Goal: Task Accomplishment & Management: Manage account settings

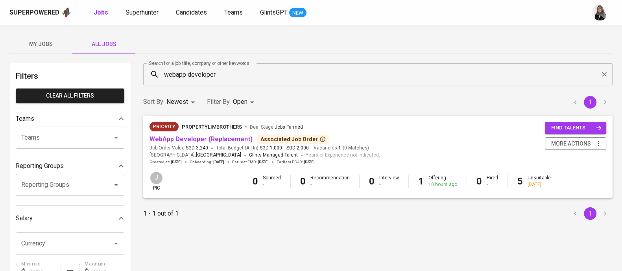
drag, startPoint x: 0, startPoint y: 0, endPoint x: 593, endPoint y: 40, distance: 593.9
click at [593, 40] on div "My Jobs All Jobs" at bounding box center [310, 44] width 603 height 19
click at [136, 14] on span "Superhunter" at bounding box center [142, 12] width 33 height 7
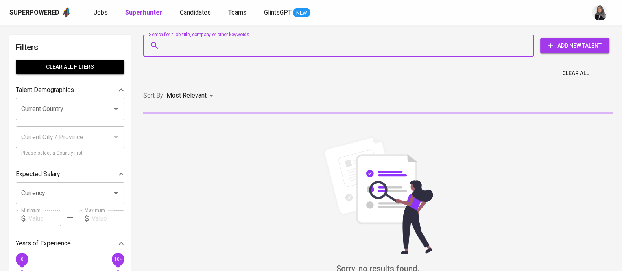
click at [194, 48] on input "Search for a job title, company or other keywords" at bounding box center [341, 45] width 356 height 15
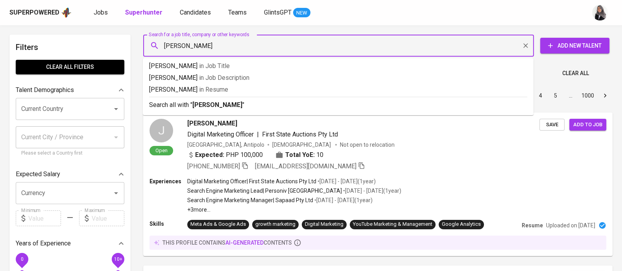
type input "reynaldo"
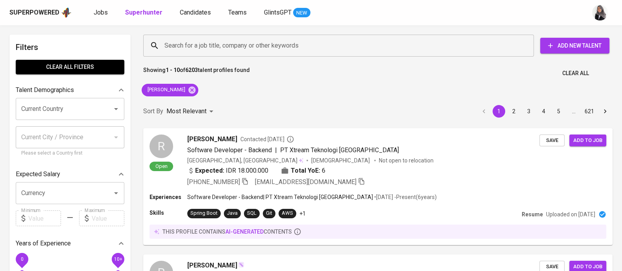
click at [612, 68] on div "Showing 1 - 10 of 6203 talent profiles found Clear All" at bounding box center [378, 70] width 479 height 19
click at [175, 85] on div "reynaldo" at bounding box center [170, 90] width 57 height 13
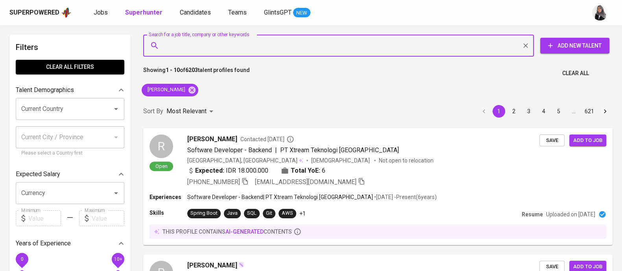
click at [222, 41] on input "Search for a job title, company or other keywords" at bounding box center [341, 45] width 356 height 15
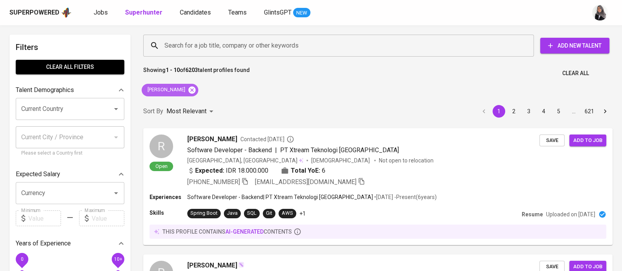
click at [188, 90] on icon at bounding box center [192, 90] width 9 height 9
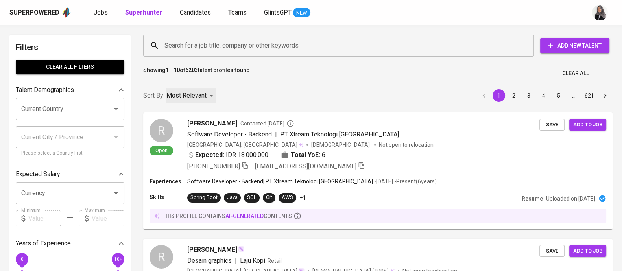
click at [175, 91] on p "Most Relevant" at bounding box center [186, 95] width 40 height 9
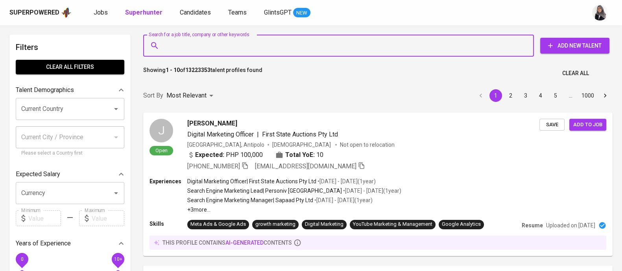
click at [244, 49] on input "Search for a job title, company or other keywords" at bounding box center [341, 45] width 356 height 15
paste input "https://glints.sg.larksuite.com/minutes/obsgrd9uyy72e9l95m8rzxop?from=from_copy…"
type input "https://glints.sg.larksuite.com/minutes/obsgrd9uyy72e9l95m8rzxop?from=from_copy…"
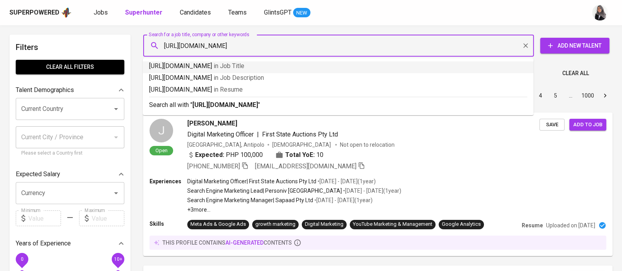
click at [232, 49] on input "https://glints.sg.larksuite.com/minutes/obsgrd9uyy72e9l95m8rzxop?from=from_copy…" at bounding box center [341, 45] width 356 height 15
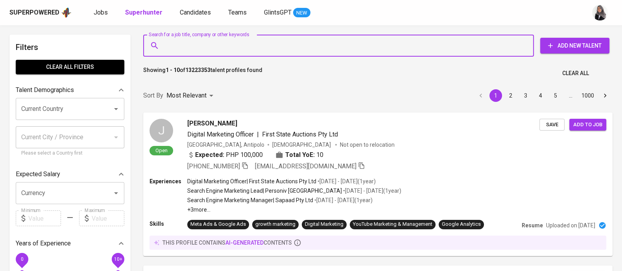
click at [291, 50] on input "Search for a job title, company or other keywords" at bounding box center [341, 45] width 356 height 15
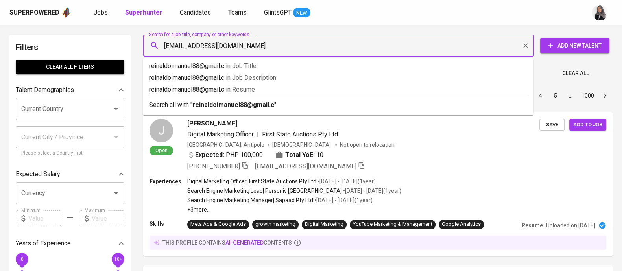
type input "reinaldoimanuel88@gmail.com"
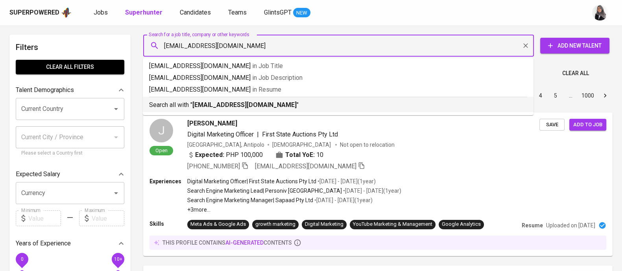
click at [280, 97] on div "Search all with " reinaldoimanuel88@gmail.com "" at bounding box center [338, 103] width 378 height 13
click at [294, 107] on div "Sort By Most Relevant MOST_RELEVANT 1 2 3 4 5 … 1000" at bounding box center [378, 96] width 479 height 24
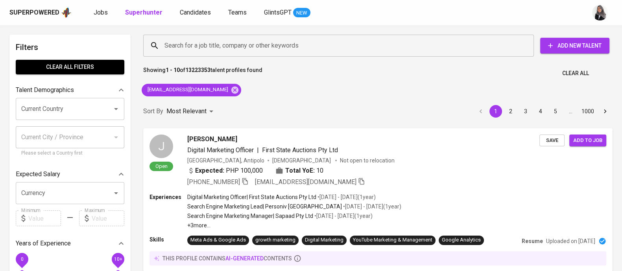
click at [294, 107] on div "Sort By Most Relevant MOST_RELEVANT 1 2 3 4 5 … 1000" at bounding box center [378, 112] width 479 height 24
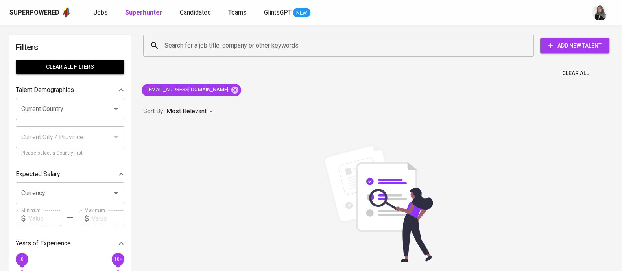
click at [104, 17] on link "Jobs" at bounding box center [102, 13] width 16 height 10
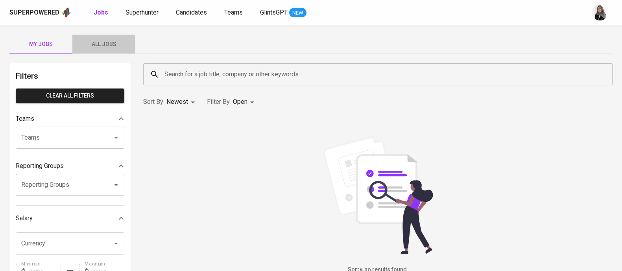
click at [99, 46] on span "All Jobs" at bounding box center [104, 44] width 54 height 10
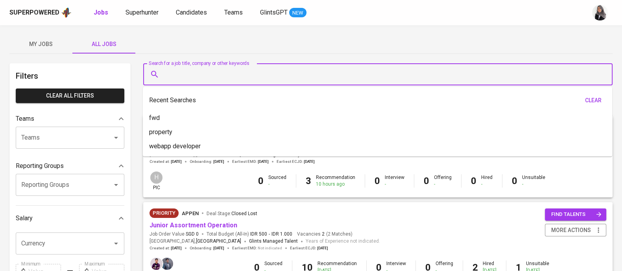
click at [170, 74] on input "Search for a job title, company or other keywords" at bounding box center [380, 74] width 435 height 15
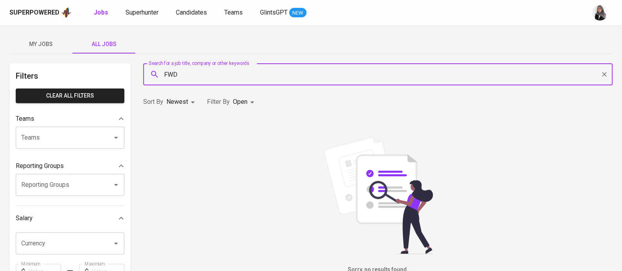
type input "FWD"
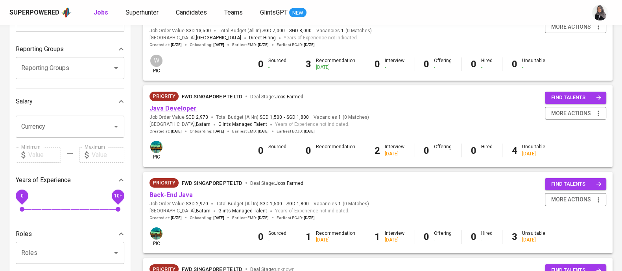
scroll to position [116, 0]
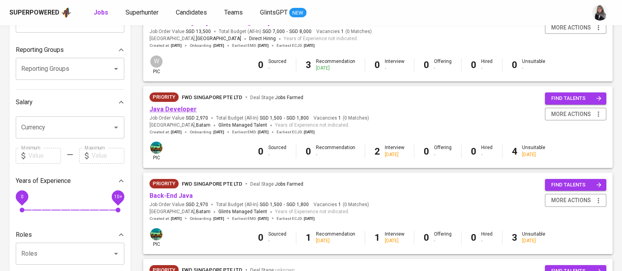
click at [171, 109] on link "Java Developer" at bounding box center [173, 108] width 47 height 7
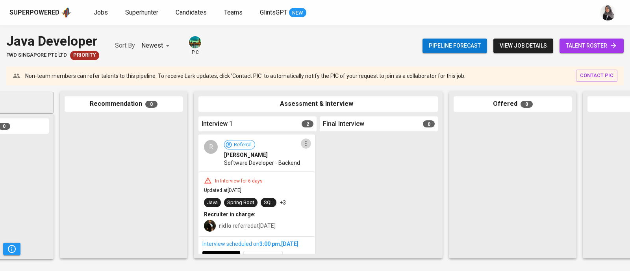
click at [304, 142] on icon "button" at bounding box center [306, 144] width 8 height 8
click at [325, 159] on li "View profile" at bounding box center [333, 158] width 71 height 12
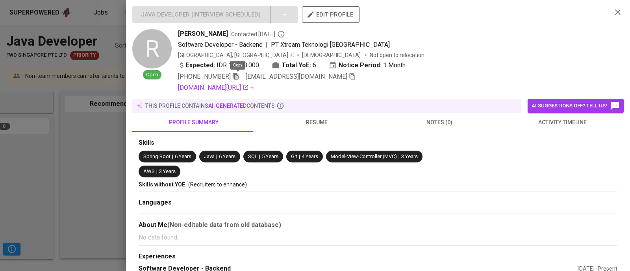
click at [236, 75] on icon "button" at bounding box center [235, 76] width 7 height 7
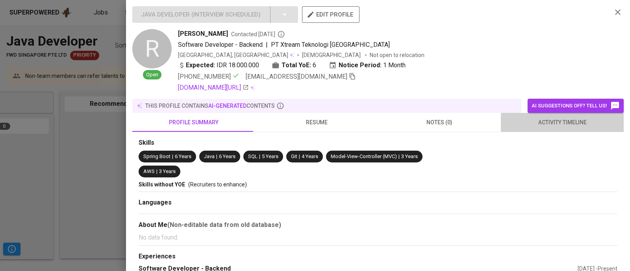
click at [561, 124] on span "activity timeline" at bounding box center [561, 123] width 113 height 10
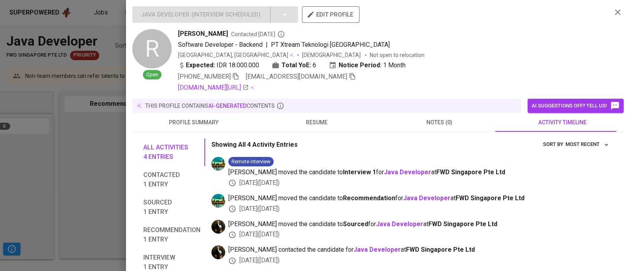
click at [57, 155] on div at bounding box center [315, 135] width 630 height 271
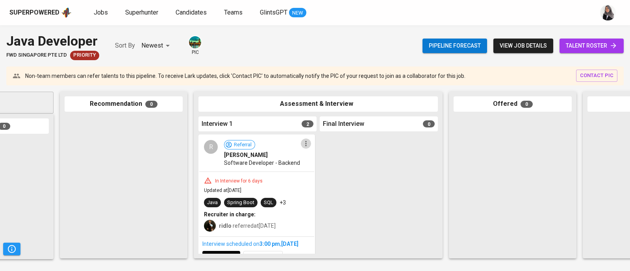
click at [306, 142] on icon "button" at bounding box center [306, 144] width 8 height 8
click at [331, 156] on li "View profile" at bounding box center [333, 158] width 71 height 12
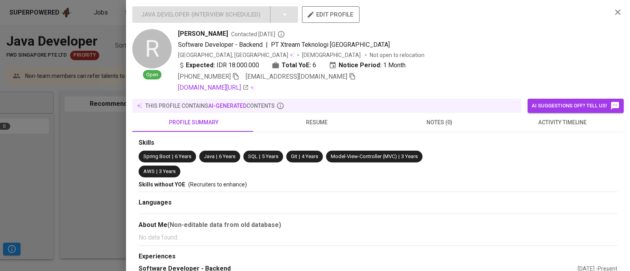
click at [528, 45] on div "Software Developer - Backend | PT Xtream Teknologi Indonesia" at bounding box center [391, 44] width 427 height 9
click at [613, 13] on icon "button" at bounding box center [617, 11] width 9 height 9
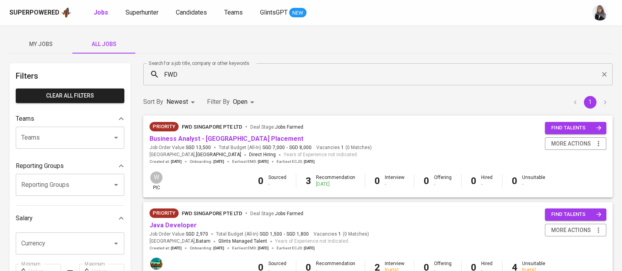
click at [183, 72] on input "FWD" at bounding box center [380, 74] width 435 height 15
click at [142, 12] on span "Superhunter" at bounding box center [142, 12] width 33 height 7
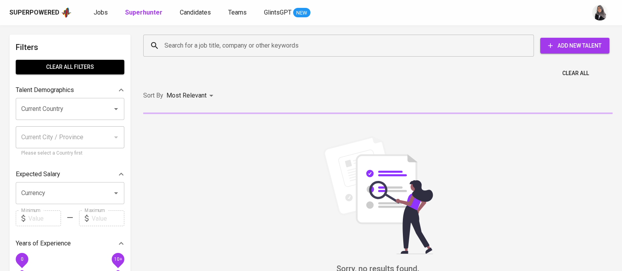
click at [192, 48] on input "Search for a job title, company or other keywords" at bounding box center [341, 45] width 356 height 15
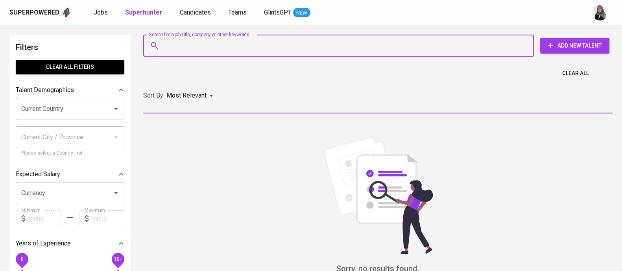
paste input "muhammadft30@gmail.com"
type input "muhammadft30@gmail.com"
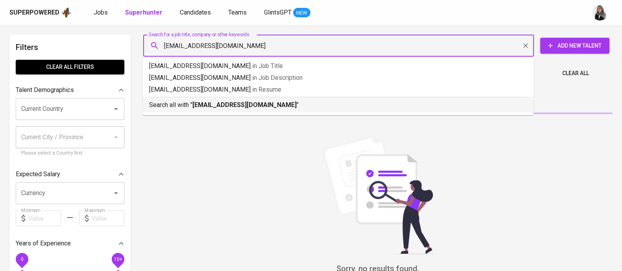
click at [239, 108] on b "muhammadft30@gmail.com" at bounding box center [244, 104] width 104 height 7
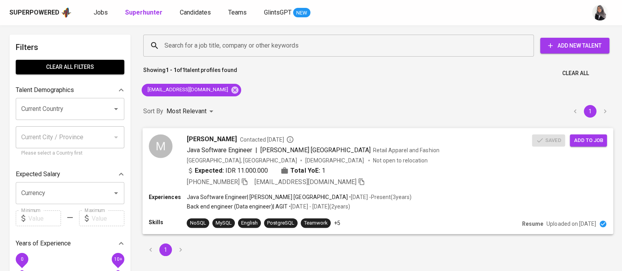
click at [420, 185] on div "+62 821-3833-3635 muhammadft30@gmail.com" at bounding box center [359, 181] width 345 height 9
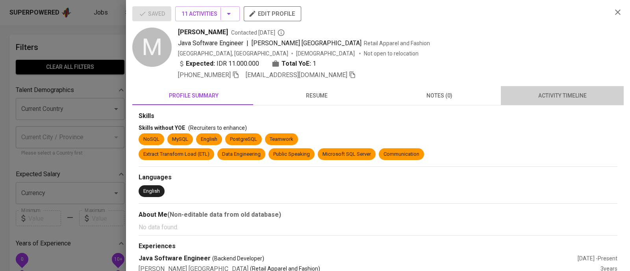
click at [567, 102] on button "activity timeline" at bounding box center [562, 95] width 123 height 19
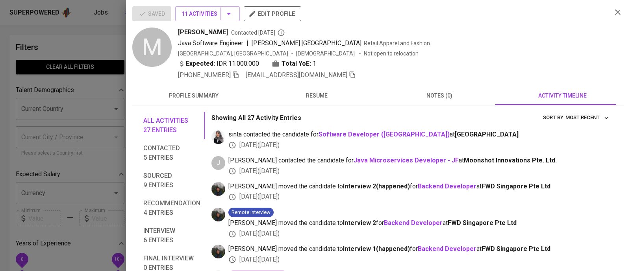
click at [236, 79] on span "+62 821-3833-3635" at bounding box center [208, 74] width 61 height 9
click at [236, 76] on icon "button" at bounding box center [235, 74] width 7 height 7
click at [613, 10] on icon "button" at bounding box center [617, 11] width 9 height 9
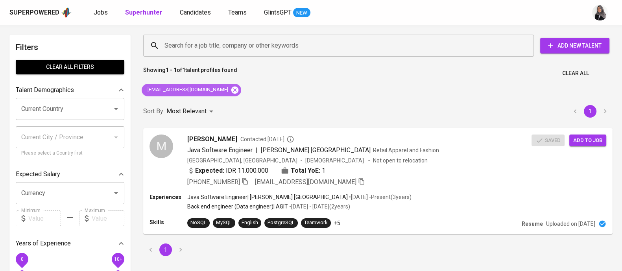
click at [231, 89] on icon at bounding box center [235, 90] width 9 height 9
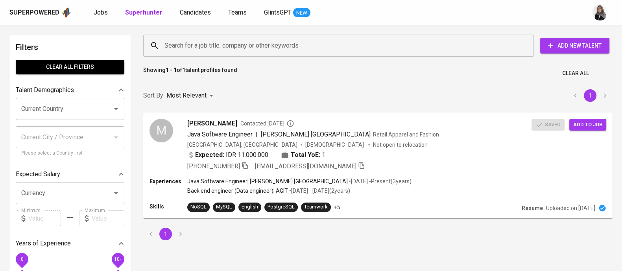
click at [244, 46] on input "Search for a job title, company or other keywords" at bounding box center [341, 45] width 356 height 15
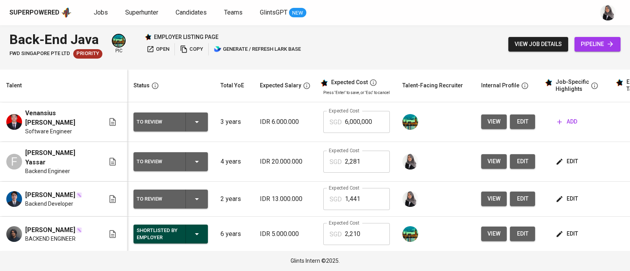
click at [438, 36] on div "Back-End Java FWD Singapore Pte Ltd Priority pic employer listing page open cop…" at bounding box center [315, 44] width 630 height 38
click at [431, 13] on div "Superpowered Jobs Superhunter Candidates Teams GlintsGPT NEW" at bounding box center [301, 13] width 585 height 12
click at [436, 29] on div "Back-End Java FWD Singapore Pte Ltd Priority pic employer listing page open cop…" at bounding box center [315, 44] width 630 height 38
click at [595, 24] on div at bounding box center [607, 12] width 25 height 25
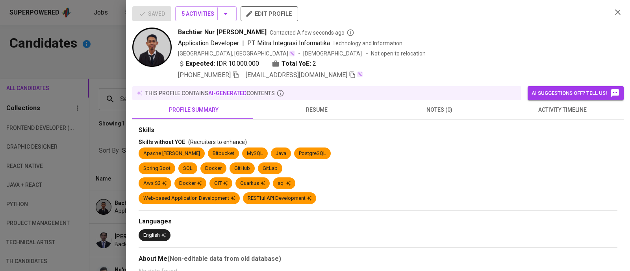
click at [90, 52] on div at bounding box center [315, 135] width 630 height 271
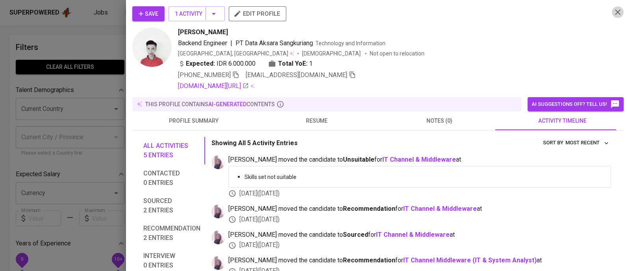
click at [615, 13] on icon "button" at bounding box center [618, 12] width 6 height 6
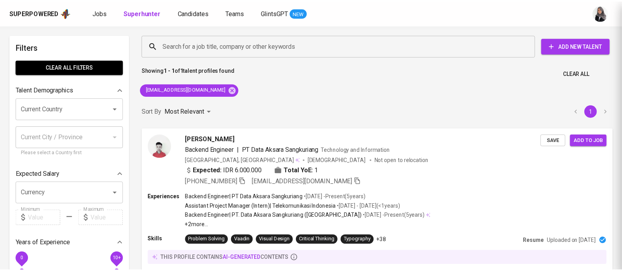
scroll to position [0, 0]
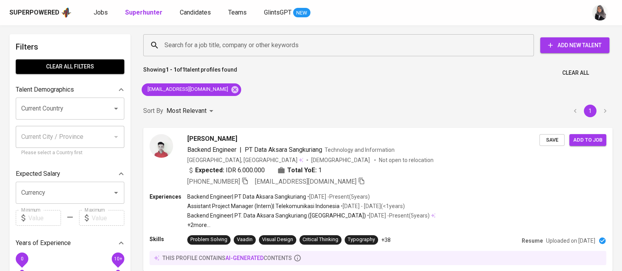
click at [399, 89] on div "Search for a job title, company or other keywords Search for a job title, compa…" at bounding box center [378, 164] width 479 height 269
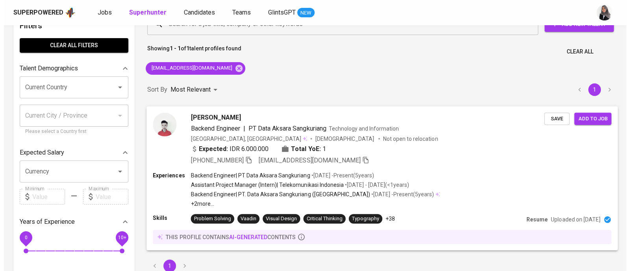
scroll to position [0, 0]
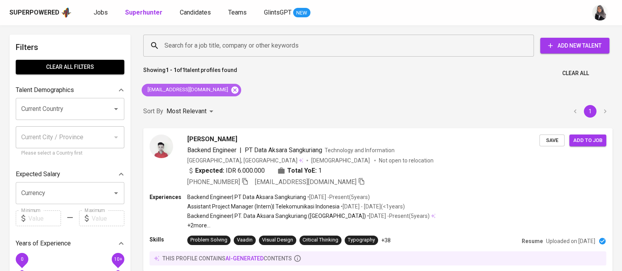
click at [231, 91] on icon at bounding box center [234, 89] width 7 height 7
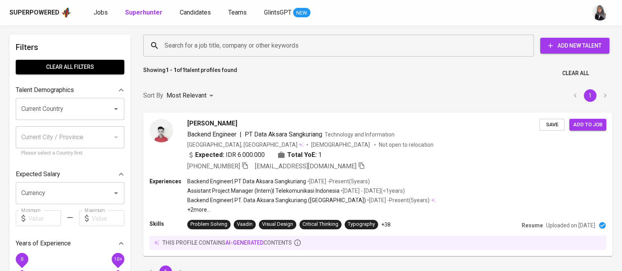
click at [235, 51] on input "Search for a job title, company or other keywords" at bounding box center [341, 45] width 356 height 15
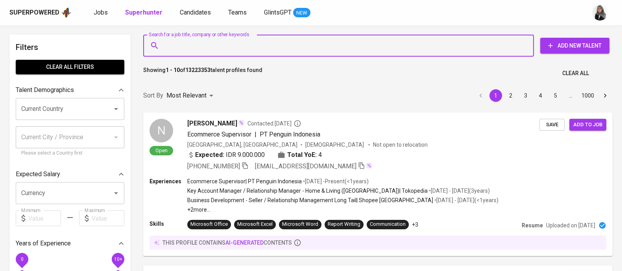
paste input "ahmad.mahdi49@gmail.com"
type input "ahmad.mahdi49@gmail.com"
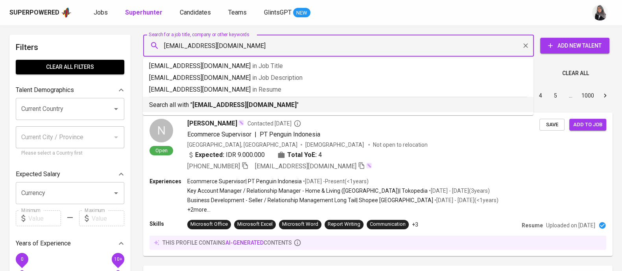
click at [249, 107] on b "ahmad.mahdi49@gmail.com" at bounding box center [244, 104] width 104 height 7
click at [249, 107] on div "Sort By Most Relevant MOST_RELEVANT 1 2 3 4 5 … 1000" at bounding box center [378, 96] width 479 height 24
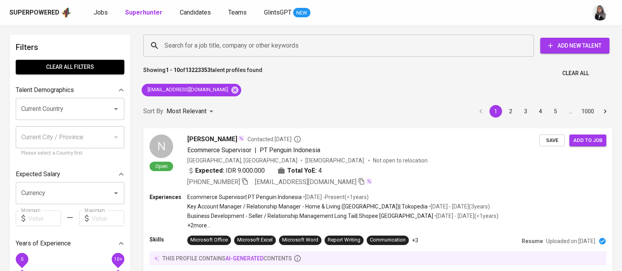
click at [323, 104] on div "Sort By Most Relevant MOST_RELEVANT 1 2 3 4 5 … 1000" at bounding box center [378, 112] width 479 height 24
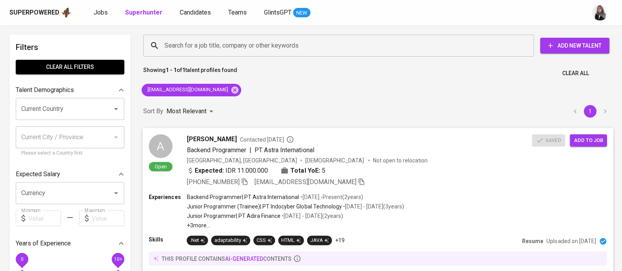
click at [393, 179] on div "+62 858-8269-8758 ahmad.mahdi49@gmail.com" at bounding box center [359, 181] width 345 height 9
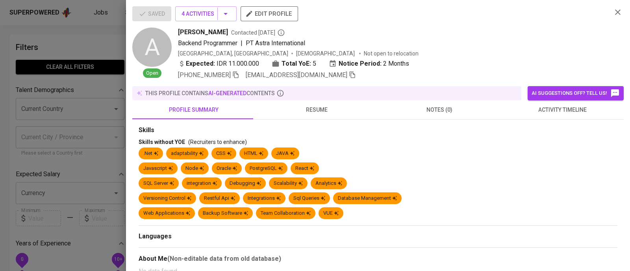
click at [557, 116] on button "activity timeline" at bounding box center [562, 109] width 123 height 19
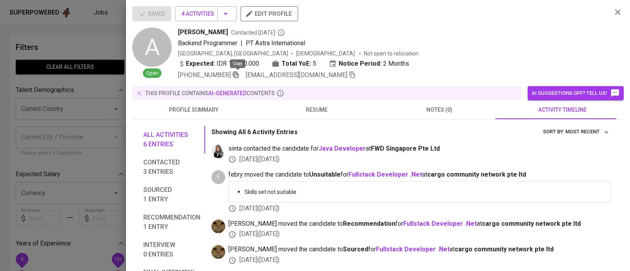
click at [234, 72] on icon "button" at bounding box center [235, 74] width 7 height 7
click at [613, 9] on icon "button" at bounding box center [617, 11] width 9 height 9
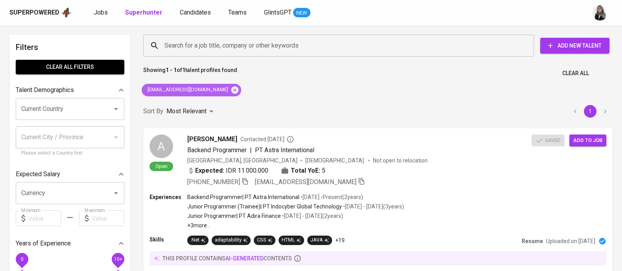
click at [231, 89] on icon at bounding box center [235, 90] width 9 height 9
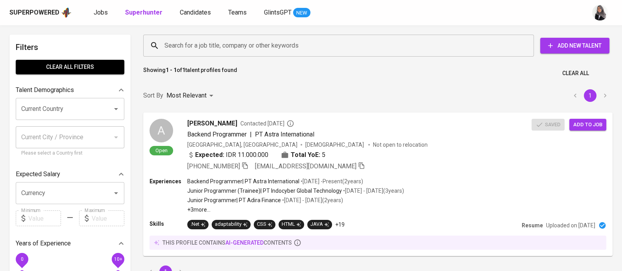
click at [238, 46] on input "Search for a job title, company or other keywords" at bounding box center [341, 45] width 356 height 15
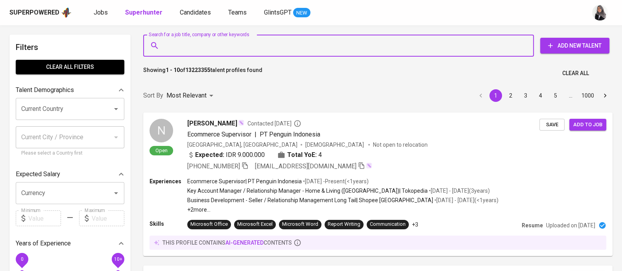
paste input "mhaekal1006@gmail.com"
type input "mhaekal1006@gmail.com"
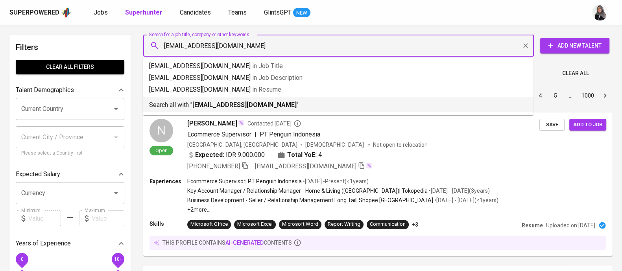
click at [239, 102] on b "mhaekal1006@gmail.com" at bounding box center [244, 104] width 104 height 7
click at [239, 102] on div "Sort By Most Relevant MOST_RELEVANT 1 2 3 4 5 … 1000" at bounding box center [378, 96] width 479 height 24
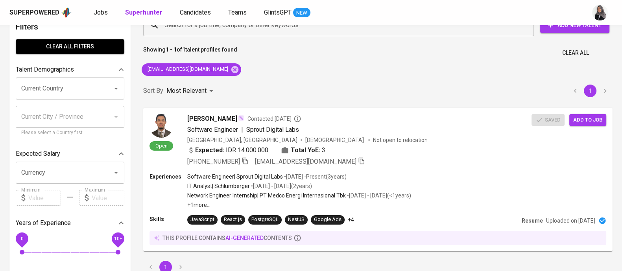
scroll to position [22, 0]
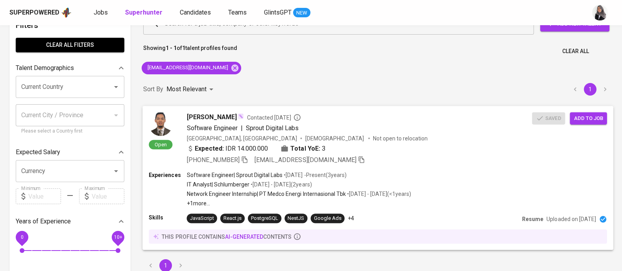
click at [408, 159] on div "+62 813-1035-5247 mhaekal1006@gmail.com" at bounding box center [359, 159] width 345 height 9
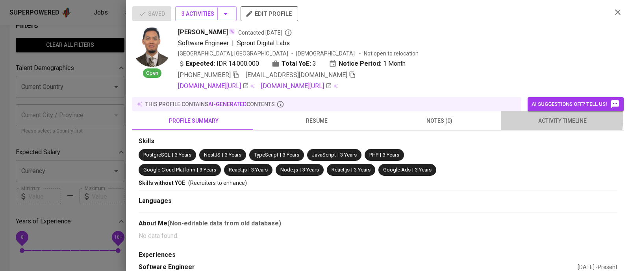
click at [547, 118] on span "activity timeline" at bounding box center [561, 121] width 113 height 10
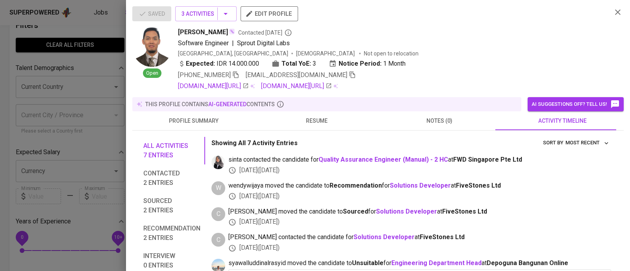
click at [301, 117] on span "resume" at bounding box center [316, 121] width 113 height 10
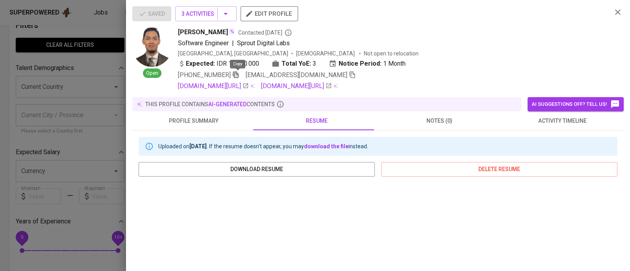
click at [236, 75] on icon "button" at bounding box center [236, 75] width 6 height 7
click at [613, 11] on icon "button" at bounding box center [617, 11] width 9 height 9
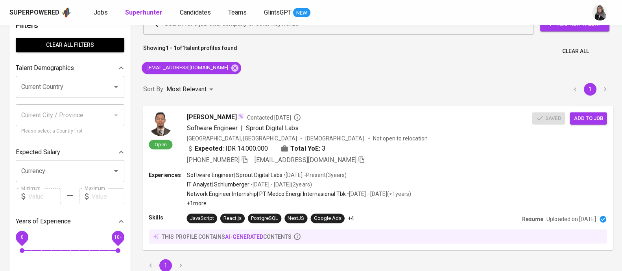
scroll to position [0, 0]
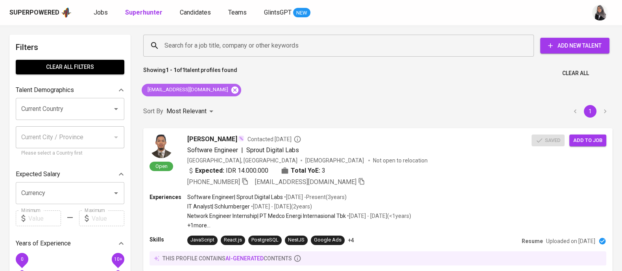
click at [231, 89] on icon at bounding box center [234, 89] width 7 height 7
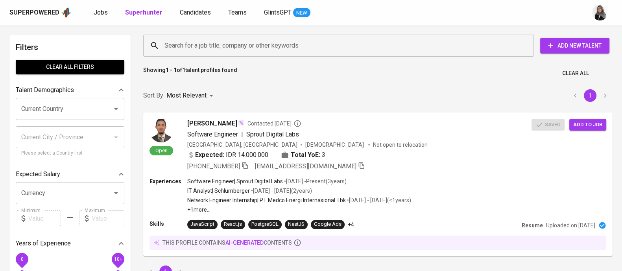
click at [238, 43] on input "Search for a job title, company or other keywords" at bounding box center [341, 45] width 356 height 15
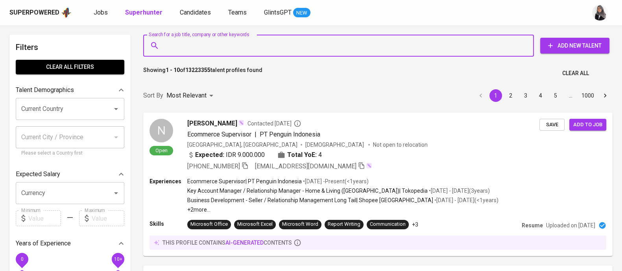
paste input "wahyubagus1910@gmail.com"
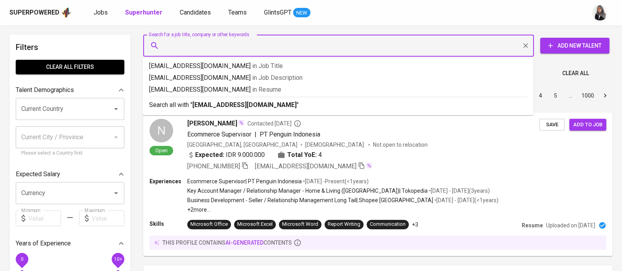
type input "wahyubagus1910@gmail.com"
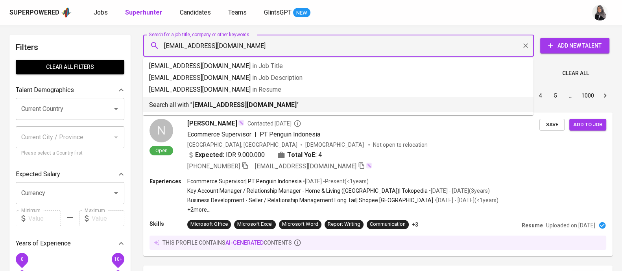
click at [260, 107] on b "wahyubagus1910@gmail.com" at bounding box center [244, 104] width 104 height 7
click at [260, 107] on div "Sort By Most Relevant MOST_RELEVANT 1 2 3 4 5 … 1000" at bounding box center [378, 96] width 479 height 24
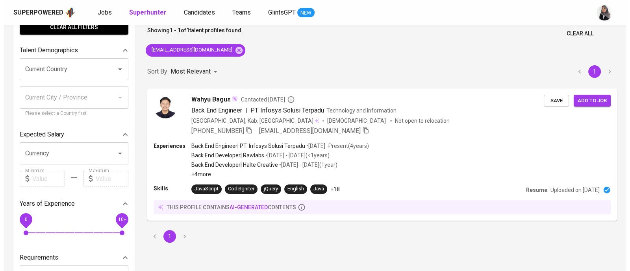
scroll to position [41, 0]
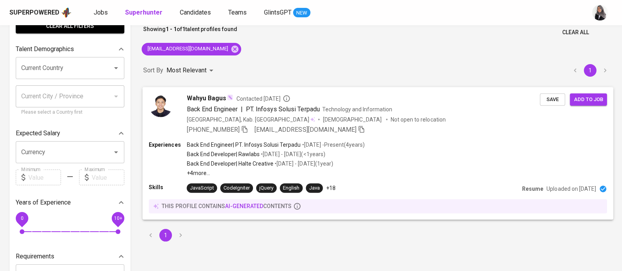
click at [429, 161] on div "Experiences Back End Engineer | PT. Infosys Solusi Terpadu • Aug 2021 - Present…" at bounding box center [378, 158] width 458 height 36
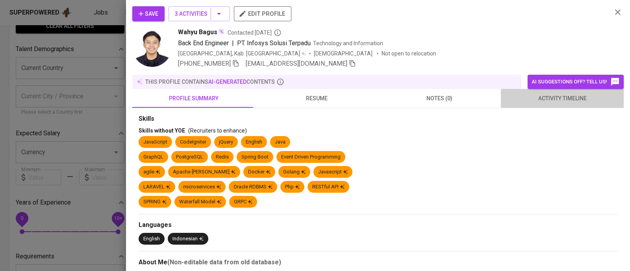
click at [567, 101] on span "activity timeline" at bounding box center [561, 99] width 113 height 10
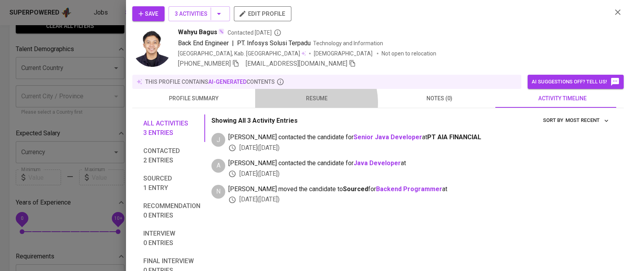
click at [303, 103] on span "resume" at bounding box center [316, 99] width 113 height 10
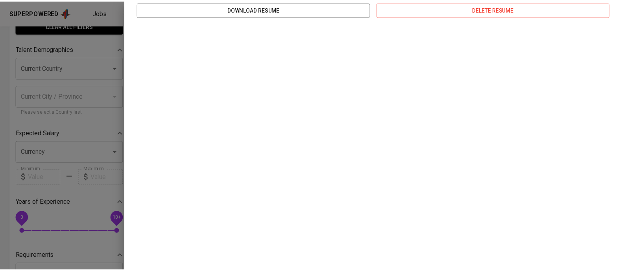
scroll to position [0, 0]
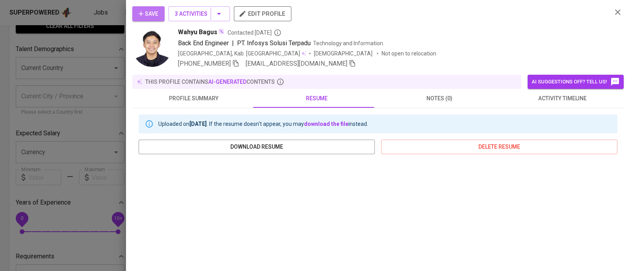
click at [153, 9] on span "Save" at bounding box center [149, 14] width 20 height 10
click at [237, 61] on icon "button" at bounding box center [236, 63] width 6 height 7
click at [615, 11] on icon "button" at bounding box center [618, 12] width 6 height 6
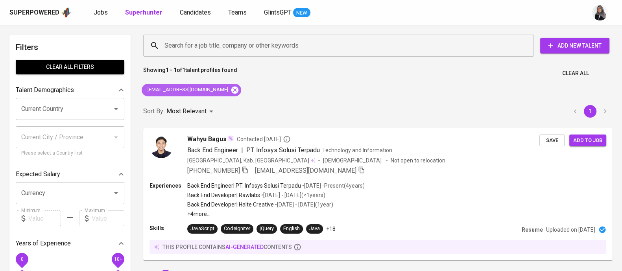
click at [231, 91] on icon at bounding box center [235, 90] width 9 height 9
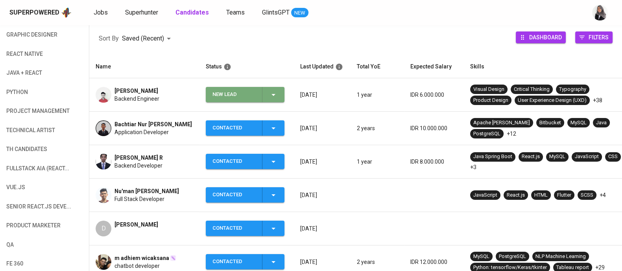
scroll to position [112, 0]
click at [273, 98] on icon "button" at bounding box center [273, 94] width 9 height 9
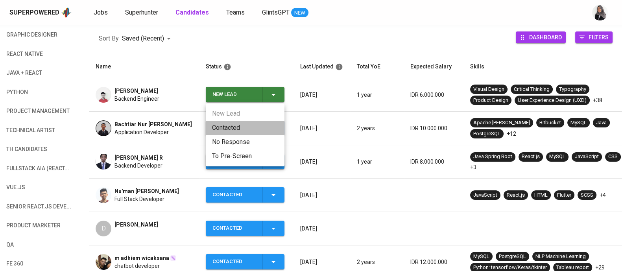
click at [241, 127] on li "Contacted" at bounding box center [245, 128] width 79 height 14
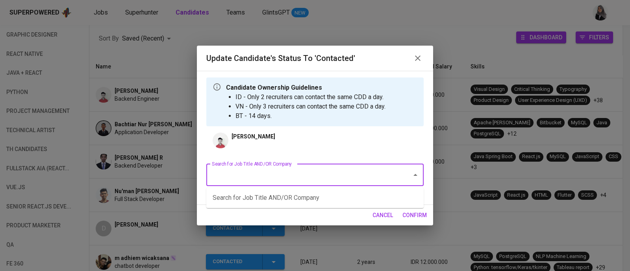
click at [291, 180] on input "Search for Job Title AND/OR Company" at bounding box center [304, 175] width 188 height 15
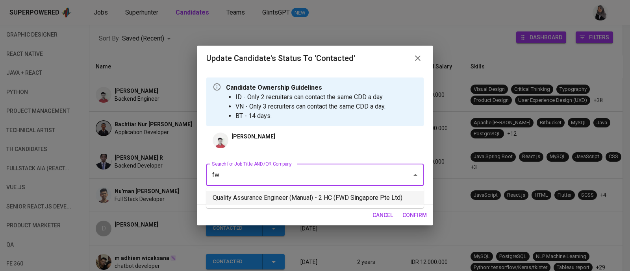
type input "f"
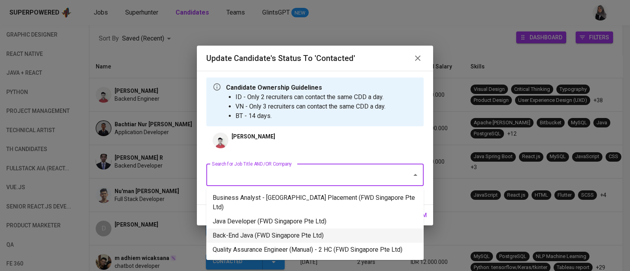
click at [320, 229] on li "Back-End Java (FWD Singapore Pte Ltd)" at bounding box center [314, 236] width 217 height 14
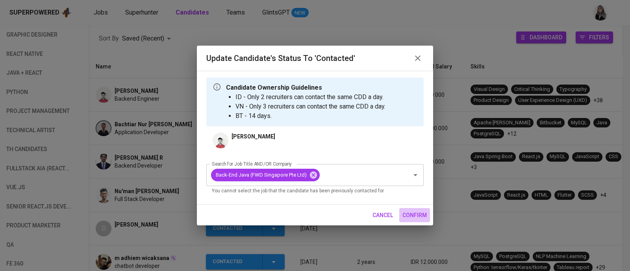
click at [405, 215] on span "confirm" at bounding box center [414, 216] width 24 height 10
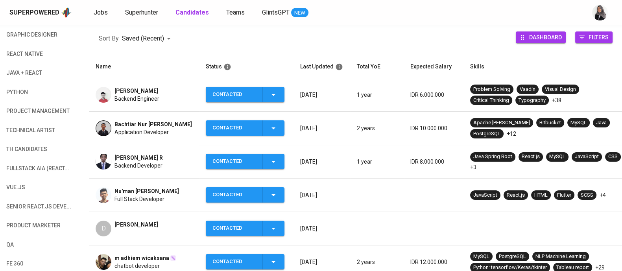
click at [134, 91] on span "[PERSON_NAME]" at bounding box center [137, 91] width 44 height 8
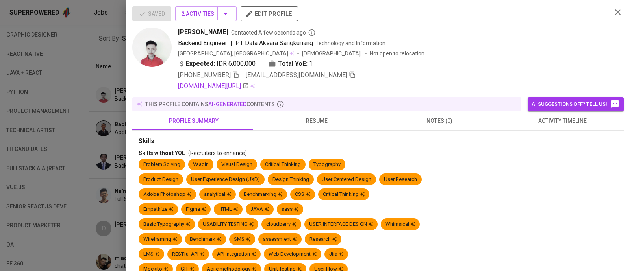
click at [236, 72] on icon "button" at bounding box center [235, 74] width 7 height 7
drag, startPoint x: 175, startPoint y: 32, endPoint x: 242, endPoint y: 31, distance: 67.3
click at [242, 31] on div "[PERSON_NAME] Contacted A few seconds ago Backend Engineer | PT Data Aksara San…" at bounding box center [368, 59] width 473 height 63
copy span "[PERSON_NAME]"
click at [517, 49] on div "[PERSON_NAME] Contacted A few seconds ago Backend Engineer | PT Data Aksara San…" at bounding box center [391, 59] width 427 height 63
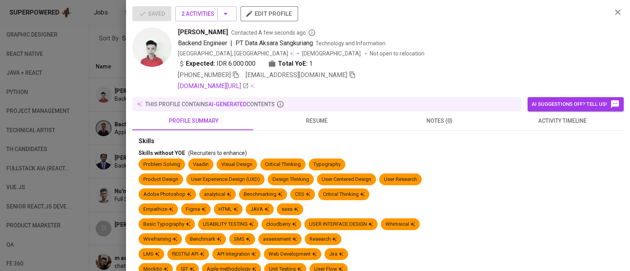
drag, startPoint x: 179, startPoint y: 31, endPoint x: 243, endPoint y: 33, distance: 64.2
click at [228, 33] on span "[PERSON_NAME]" at bounding box center [203, 32] width 50 height 9
copy span "[PERSON_NAME]"
click at [424, 49] on div "[PERSON_NAME] Contacted A few seconds ago Backend Engineer | PT Data Aksara San…" at bounding box center [391, 59] width 427 height 63
click at [482, 45] on div "Backend Engineer | PT Data Aksara Sangkuriang Technology and Information" at bounding box center [391, 43] width 427 height 9
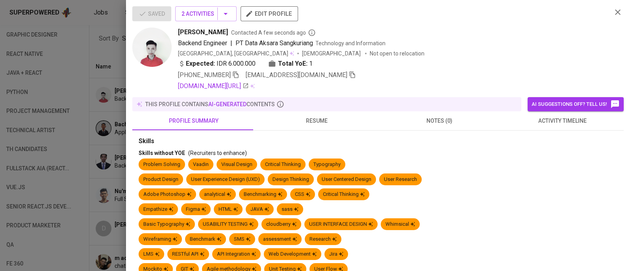
click at [613, 11] on icon "button" at bounding box center [617, 11] width 9 height 9
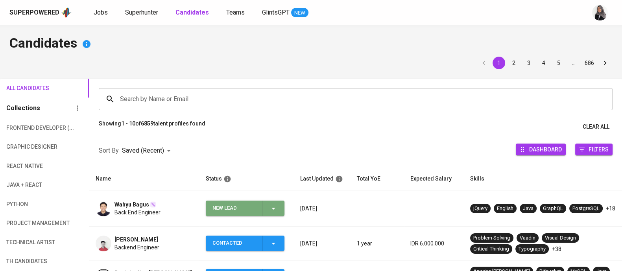
click at [275, 205] on icon "button" at bounding box center [273, 208] width 9 height 9
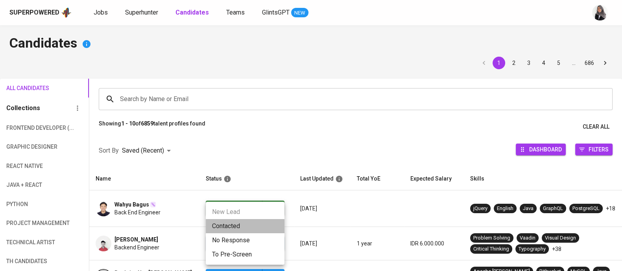
click at [234, 225] on li "Contacted" at bounding box center [245, 226] width 79 height 14
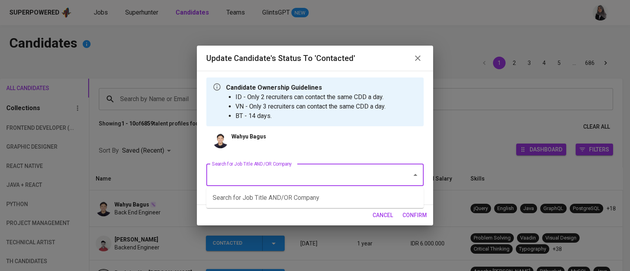
click at [277, 171] on input "Search for Job Title AND/OR Company" at bounding box center [304, 175] width 188 height 15
type input "f"
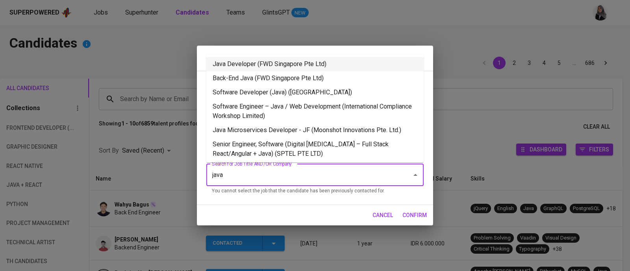
click at [283, 63] on li "Java Developer (FWD Singapore Pte Ltd)" at bounding box center [314, 64] width 217 height 14
type input "java"
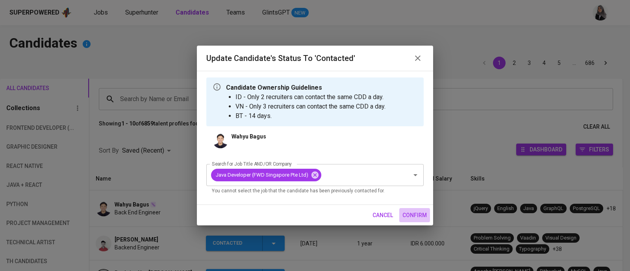
click at [417, 220] on button "confirm" at bounding box center [414, 215] width 31 height 15
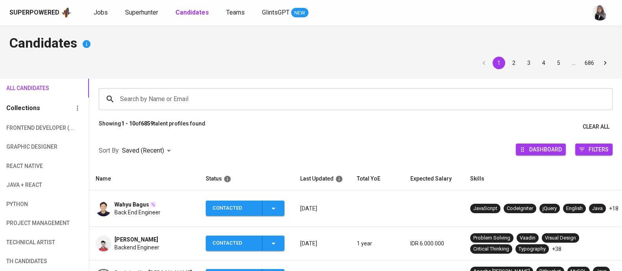
click at [416, 23] on div "Superpowered Jobs Superhunter Candidates Teams GlintsGPT NEW" at bounding box center [311, 12] width 622 height 25
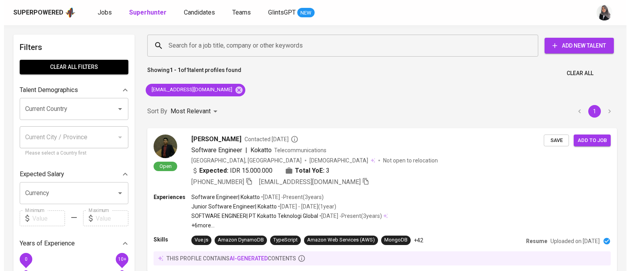
scroll to position [11, 0]
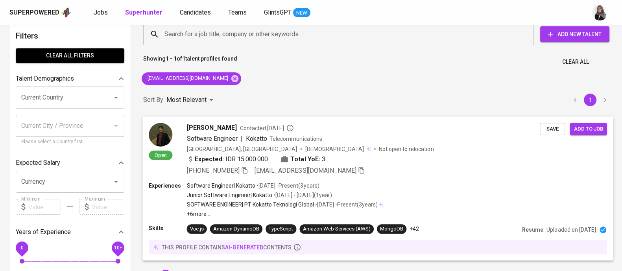
click at [392, 159] on div "Expected: IDR 15.000.000 Total YoE: 3" at bounding box center [363, 159] width 353 height 11
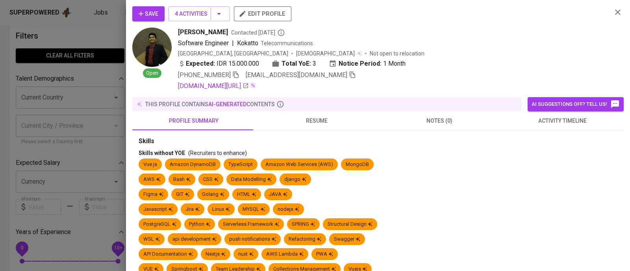
click at [568, 120] on span "activity timeline" at bounding box center [561, 121] width 113 height 10
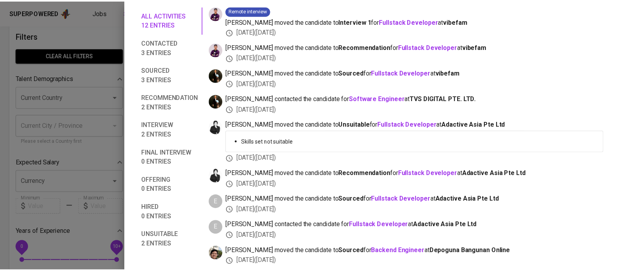
scroll to position [0, 0]
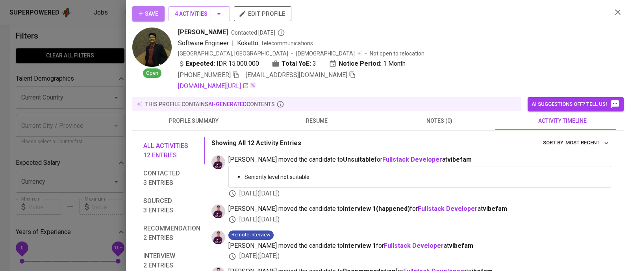
click at [142, 14] on icon "button" at bounding box center [141, 14] width 8 height 8
click at [613, 14] on icon "button" at bounding box center [617, 11] width 9 height 9
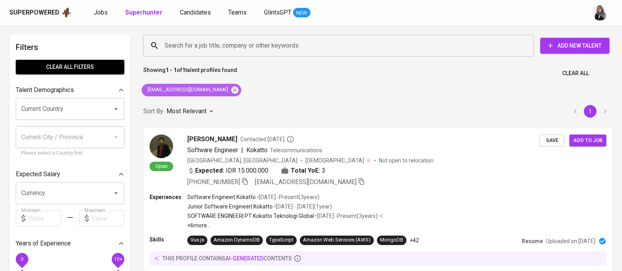
click at [231, 89] on icon at bounding box center [235, 90] width 9 height 9
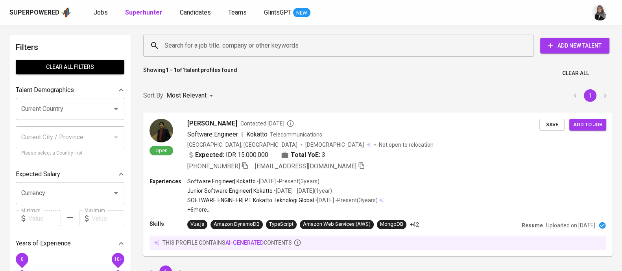
click at [247, 44] on input "Search for a job title, company or other keywords" at bounding box center [341, 45] width 356 height 15
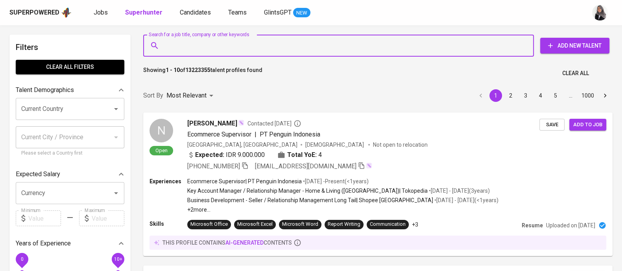
paste input "[EMAIL_ADDRESS][DOMAIN_NAME]"
type input "[EMAIL_ADDRESS][DOMAIN_NAME]"
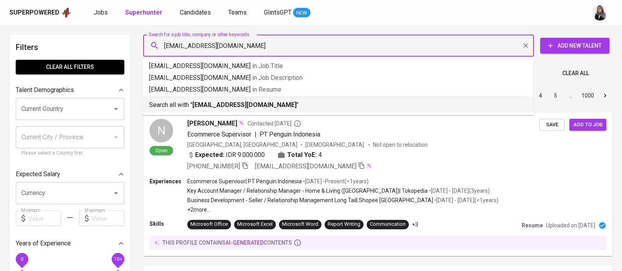
click at [275, 103] on b "[EMAIL_ADDRESS][DOMAIN_NAME]" at bounding box center [244, 104] width 104 height 7
click at [275, 103] on div "Sort By Most Relevant MOST_RELEVANT 1 2 3 4 5 … 1000" at bounding box center [378, 96] width 479 height 24
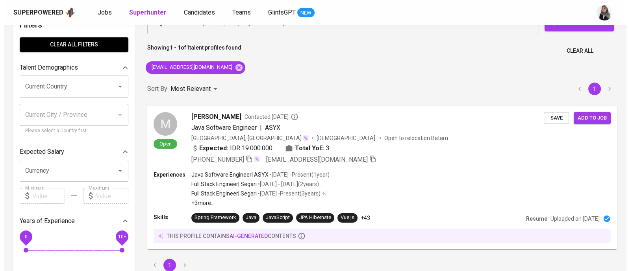
scroll to position [29, 0]
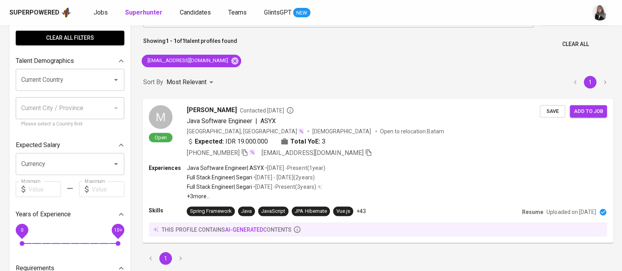
click at [442, 178] on div "Experiences Java Software Engineer | ASYX • [DATE] - Present ( 1 year ) Full St…" at bounding box center [378, 182] width 458 height 36
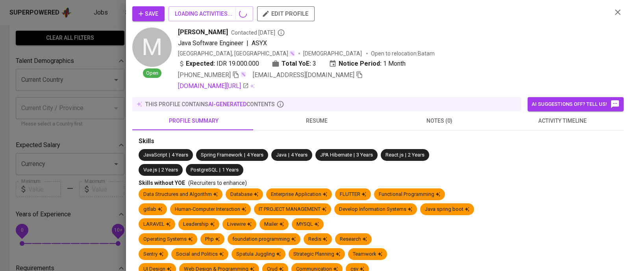
click at [551, 122] on span "activity timeline" at bounding box center [561, 121] width 113 height 10
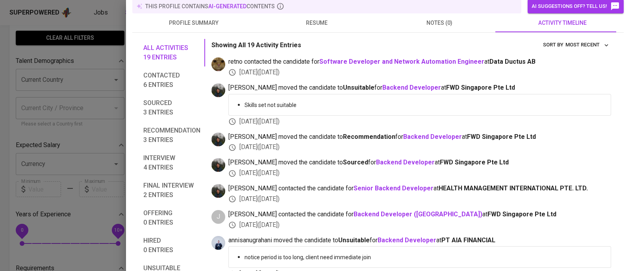
scroll to position [0, 0]
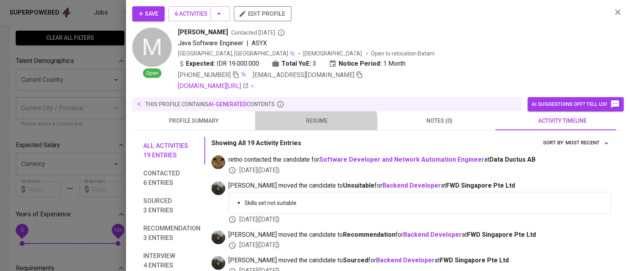
click at [310, 123] on span "resume" at bounding box center [316, 121] width 113 height 10
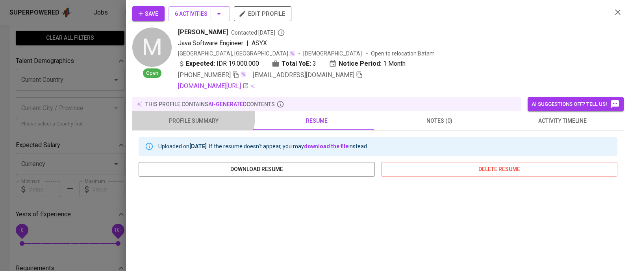
click at [177, 115] on button "profile summary" at bounding box center [193, 120] width 123 height 19
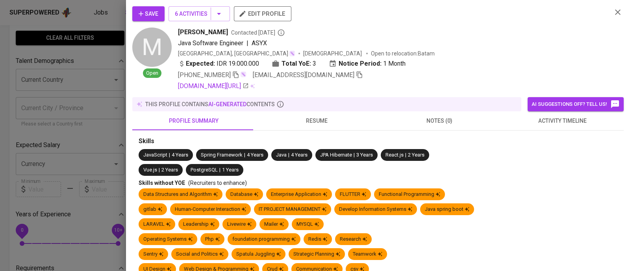
click at [94, 49] on div at bounding box center [315, 135] width 630 height 271
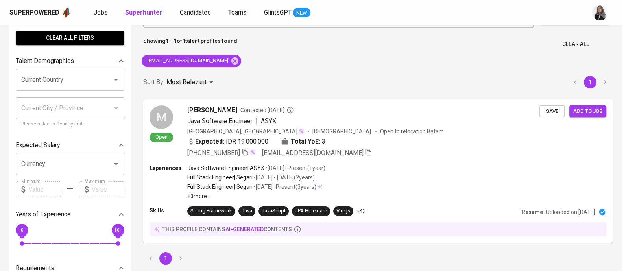
click at [460, 68] on div "Search for a job title, company or other keywords Search for a job title, compa…" at bounding box center [378, 135] width 479 height 269
click at [389, 79] on div "Sort By Most Relevant MOST_RELEVANT 1" at bounding box center [378, 82] width 479 height 24
click at [417, 66] on div "Search for a job title, company or other keywords Search for a job title, compa…" at bounding box center [378, 135] width 479 height 269
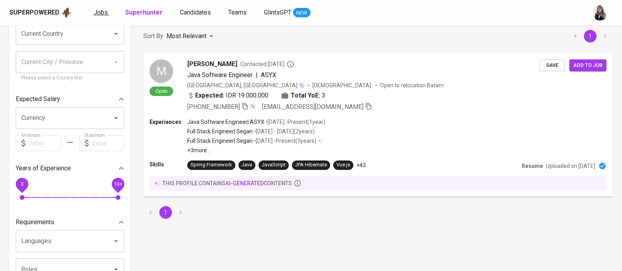
click at [101, 13] on span "Jobs" at bounding box center [101, 12] width 14 height 7
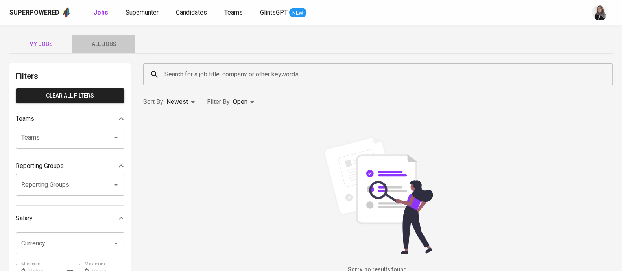
click at [106, 44] on span "All Jobs" at bounding box center [104, 44] width 54 height 10
click at [234, 80] on input "Search for a job title, company or other keywords" at bounding box center [380, 74] width 435 height 15
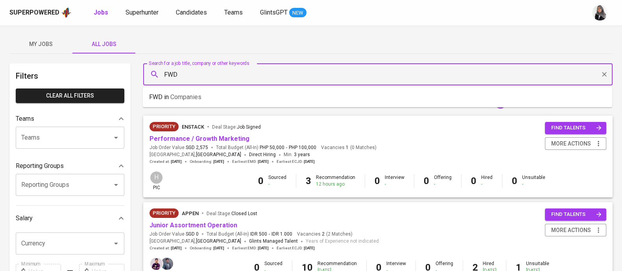
type input "FWD"
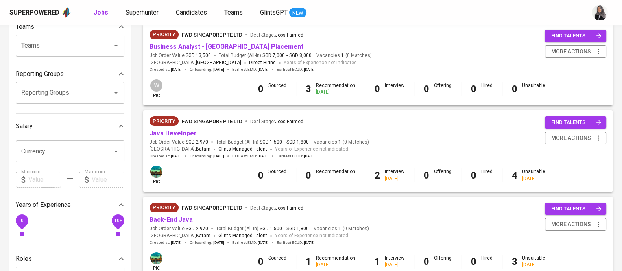
scroll to position [92, 0]
click at [184, 218] on link "Back-End Java" at bounding box center [171, 219] width 43 height 7
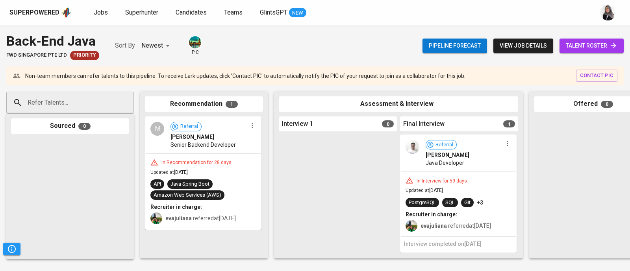
click at [609, 43] on icon at bounding box center [613, 46] width 8 height 8
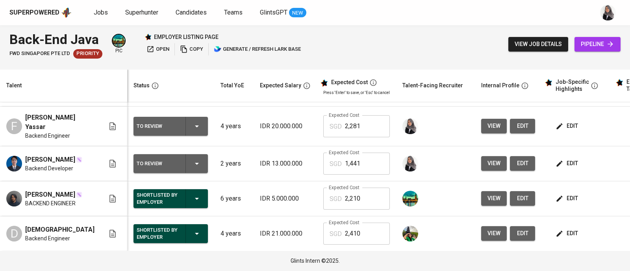
scroll to position [36, 0]
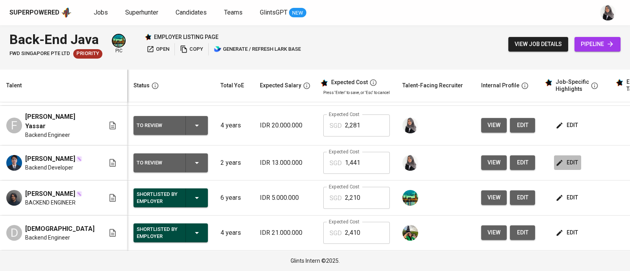
click at [557, 158] on span "edit" at bounding box center [567, 163] width 21 height 10
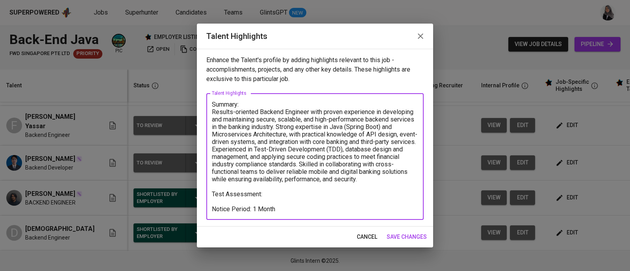
click at [272, 196] on textarea "Summary: Results-oriented Backend Engineer with proven experience in developing…" at bounding box center [315, 157] width 206 height 112
paste textarea "https://github.com/marpaung-edy99/fredy-tictactoe"
type textarea "Summary: Results-oriented Backend Engineer with proven experience in developing…"
click at [404, 236] on span "save changes" at bounding box center [406, 237] width 40 height 10
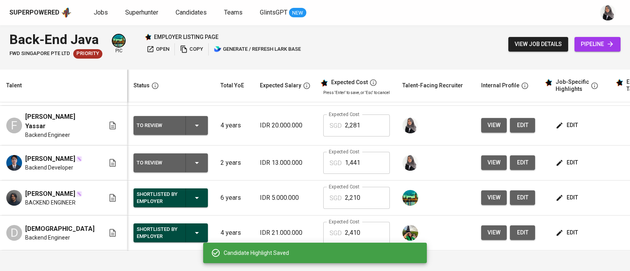
click at [445, 46] on div "Back-End Java FWD Singapore Pte Ltd Priority pic employer listing page open cop…" at bounding box center [315, 44] width 630 height 38
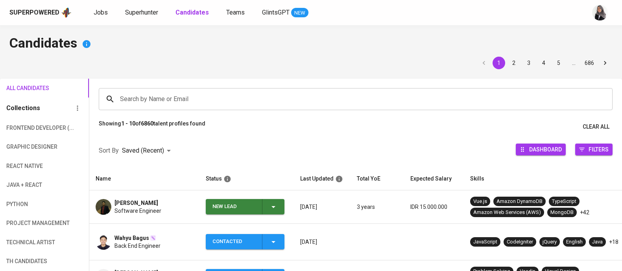
scroll to position [92, 0]
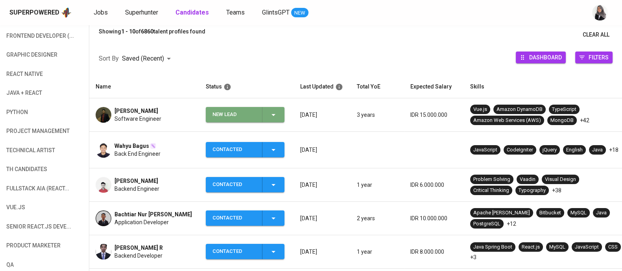
click at [273, 115] on icon "button" at bounding box center [273, 114] width 9 height 9
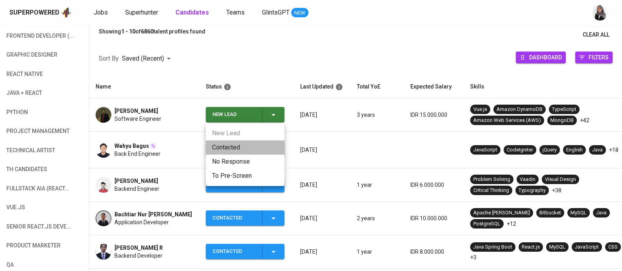
click at [231, 148] on li "Contacted" at bounding box center [245, 147] width 79 height 14
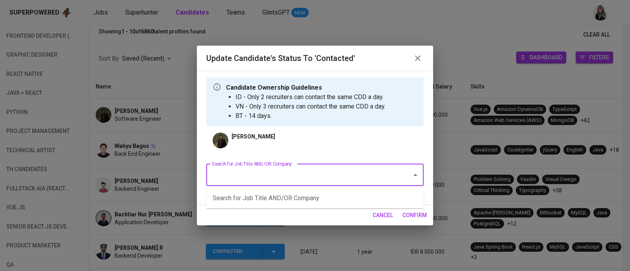
click at [299, 174] on input "Search for Job Title AND/OR Company" at bounding box center [304, 175] width 188 height 15
type input "fwd"
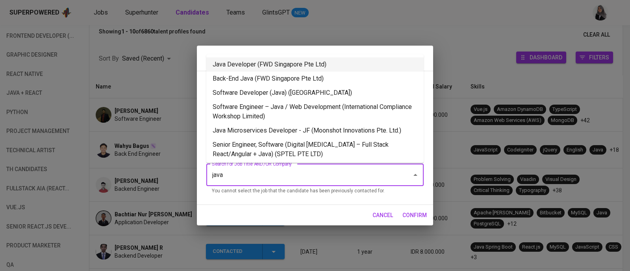
click at [307, 61] on li "Java Developer (FWD Singapore Pte Ltd)" at bounding box center [314, 64] width 217 height 14
type input "java"
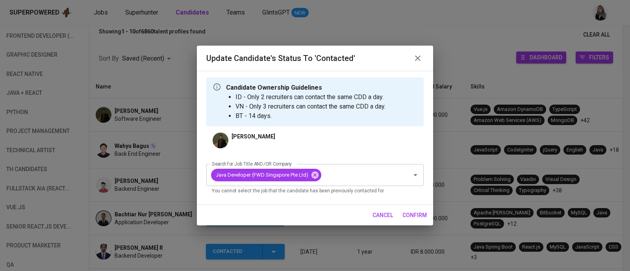
click at [415, 214] on span "confirm" at bounding box center [414, 216] width 24 height 10
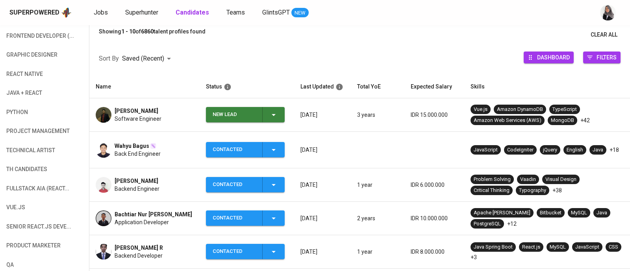
click at [130, 113] on span "[PERSON_NAME]" at bounding box center [137, 111] width 44 height 8
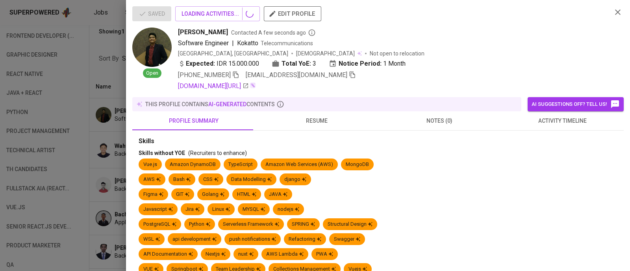
click at [238, 73] on icon "button" at bounding box center [236, 75] width 6 height 7
drag, startPoint x: 175, startPoint y: 31, endPoint x: 229, endPoint y: 31, distance: 53.5
click at [229, 31] on div "Open Muhammad Imam Santosa Contacted A few seconds ago Software Engineer | Koka…" at bounding box center [368, 59] width 473 height 63
copy span "Muhammad Imam"
click at [515, 48] on div "Muhammad Imam Santosa Contacted A few seconds ago Software Engineer | Kokatto T…" at bounding box center [391, 59] width 427 height 63
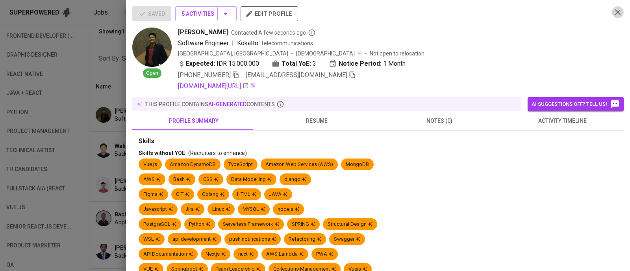
click at [613, 12] on icon "button" at bounding box center [617, 11] width 9 height 9
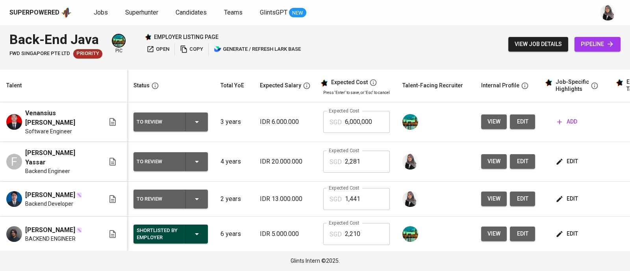
scroll to position [36, 0]
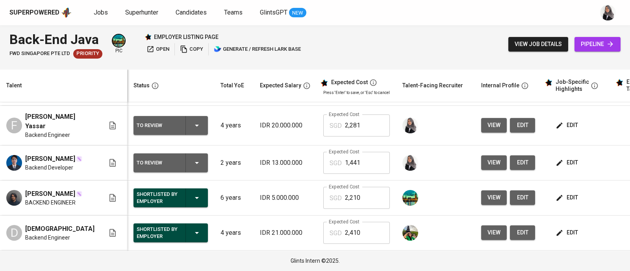
click at [416, 18] on div "Superpowered Jobs Superhunter Candidates Teams GlintsGPT NEW" at bounding box center [301, 13] width 585 height 12
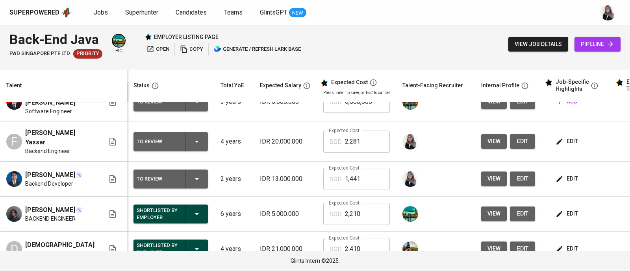
scroll to position [19, 0]
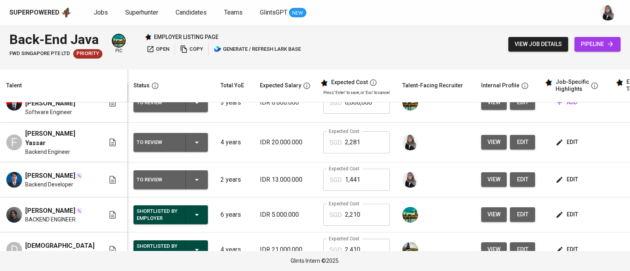
click at [481, 143] on button "view" at bounding box center [494, 142] width 26 height 15
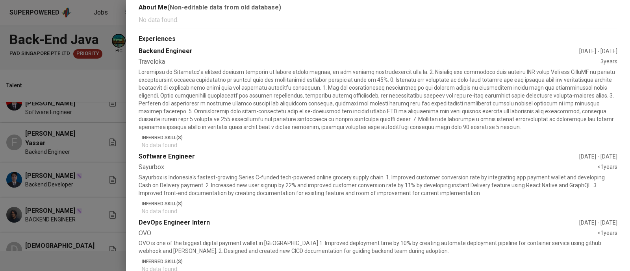
scroll to position [0, 0]
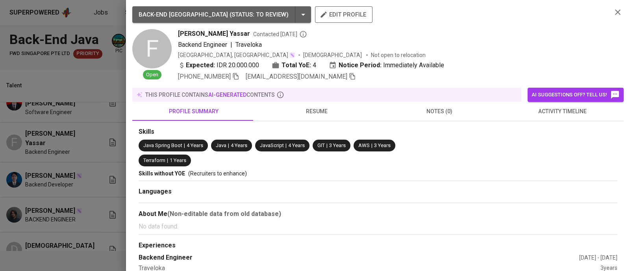
click at [104, 23] on div at bounding box center [315, 135] width 630 height 271
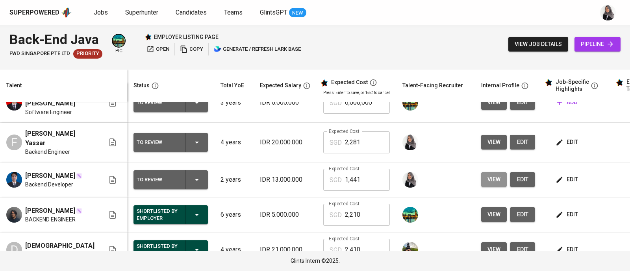
click at [481, 174] on button "view" at bounding box center [494, 179] width 26 height 15
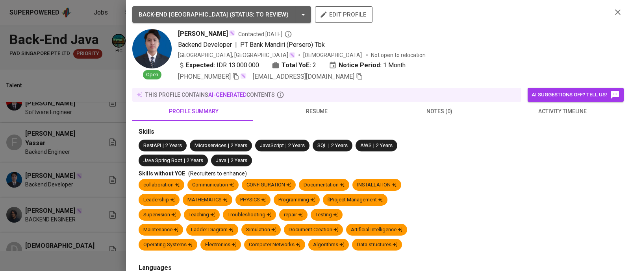
click at [613, 14] on icon "button" at bounding box center [617, 11] width 9 height 9
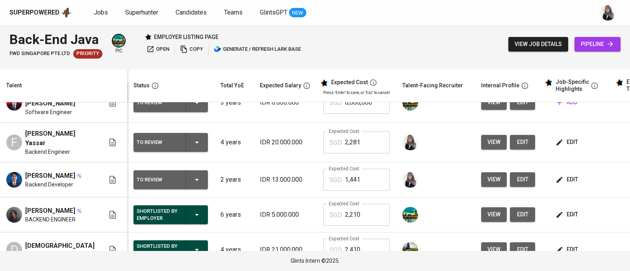
click at [429, 36] on div "Back-End Java FWD Singapore Pte Ltd Priority pic employer listing page open cop…" at bounding box center [315, 44] width 630 height 38
